Goal: Find specific page/section: Find specific page/section

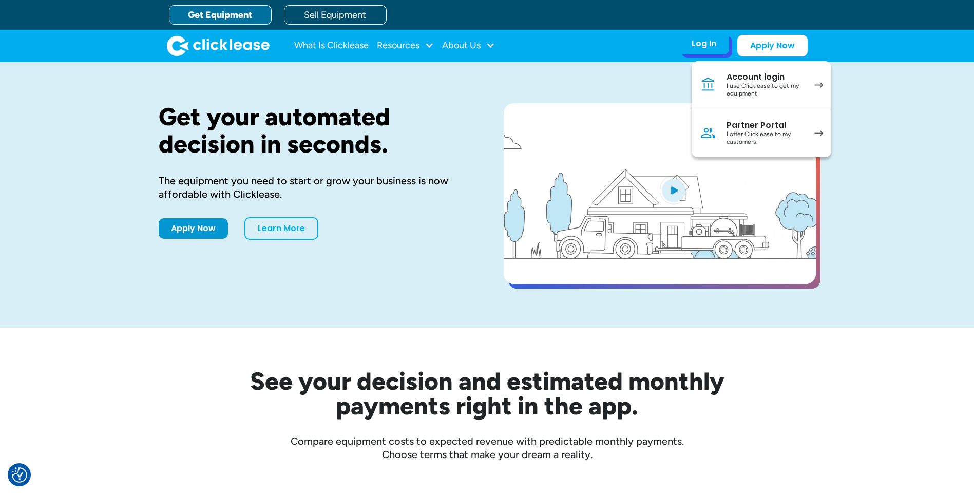
click at [768, 126] on div "Partner Portal" at bounding box center [766, 125] width 78 height 10
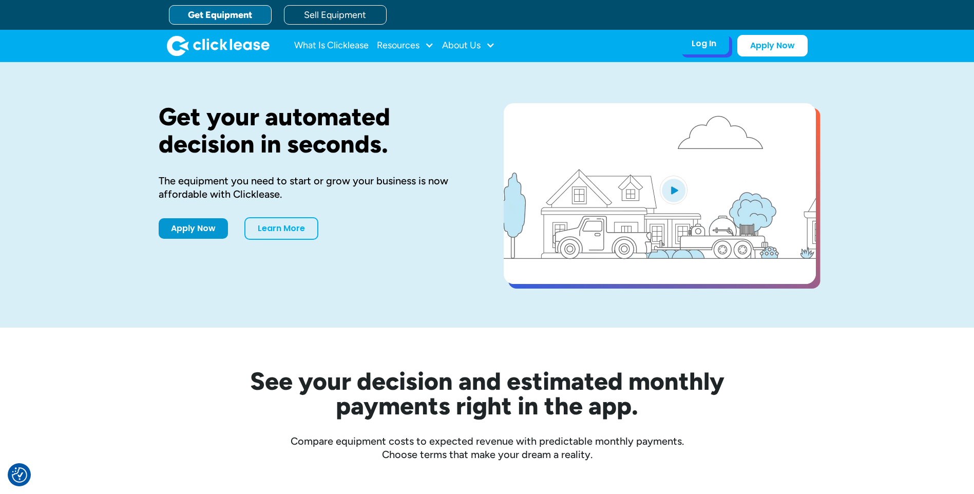
click at [700, 46] on div "Log In" at bounding box center [704, 44] width 25 height 10
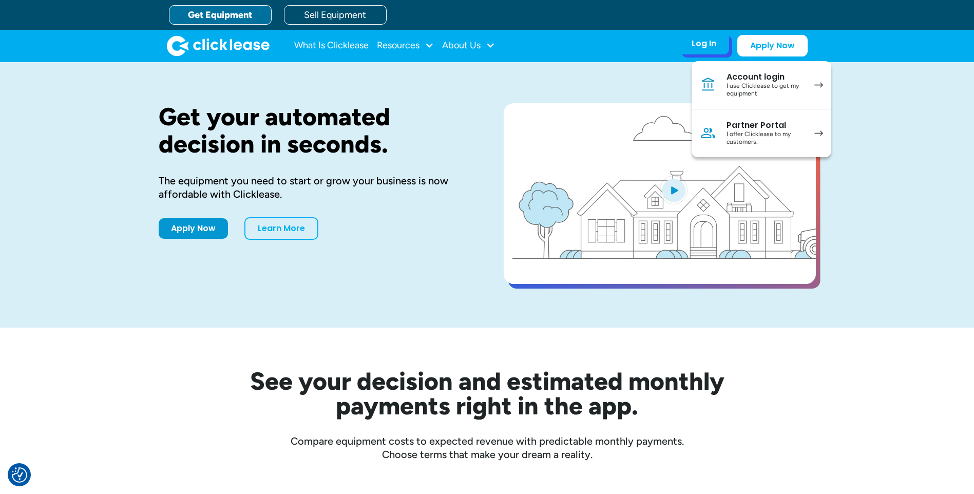
click at [757, 128] on div "Partner Portal" at bounding box center [766, 125] width 78 height 10
